Goal: Use online tool/utility: Utilize a website feature to perform a specific function

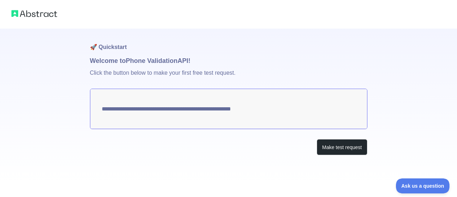
click at [244, 109] on textarea "**********" at bounding box center [228, 108] width 277 height 40
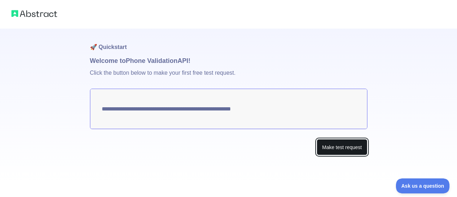
click at [323, 147] on button "Make test request" at bounding box center [341, 147] width 50 height 16
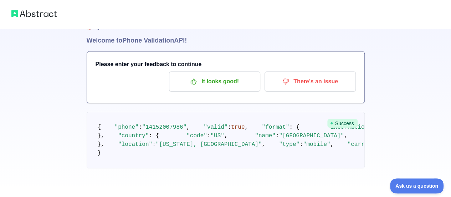
scroll to position [15, 0]
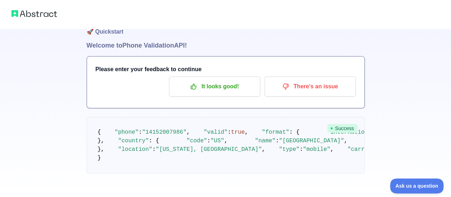
click at [145, 135] on span ""14152007986"" at bounding box center [164, 132] width 45 height 6
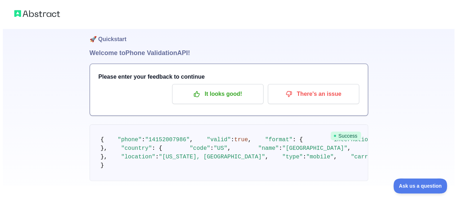
scroll to position [0, 0]
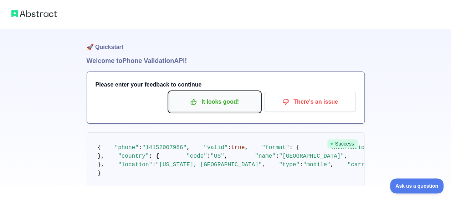
click at [220, 98] on p "It looks good!" at bounding box center [214, 102] width 81 height 12
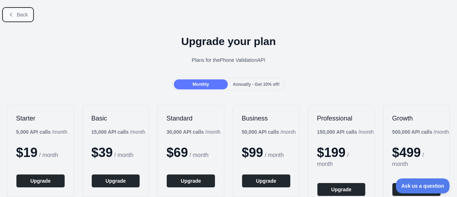
click at [20, 15] on span "Back" at bounding box center [22, 15] width 11 height 6
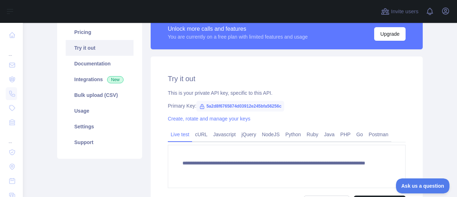
scroll to position [71, 0]
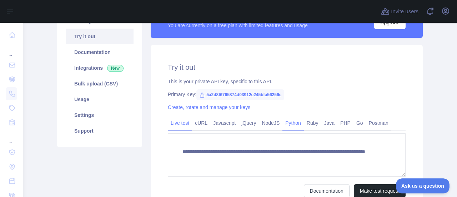
click at [287, 122] on link "Python" at bounding box center [292, 122] width 21 height 11
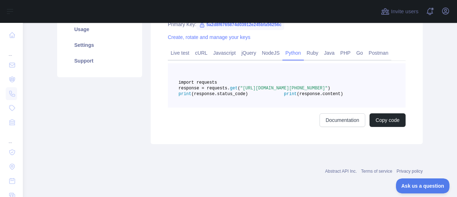
scroll to position [107, 0]
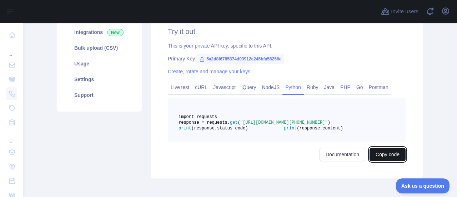
click at [376, 161] on button "Copy code" at bounding box center [387, 154] width 36 height 14
drag, startPoint x: 311, startPoint y: 134, endPoint x: 193, endPoint y: 136, distance: 118.1
click at [240, 125] on span ""[URL][DOMAIN_NAME][PHONE_NUMBER]"" at bounding box center [283, 122] width 87 height 5
copy span "5a2d8f6765874d03912e245bfa56256c&phone=[PHONE_NUMBER]"
click at [240, 125] on span ""[URL][DOMAIN_NAME][PHONE_NUMBER]"" at bounding box center [283, 122] width 87 height 5
